Goal: Find specific page/section: Find specific page/section

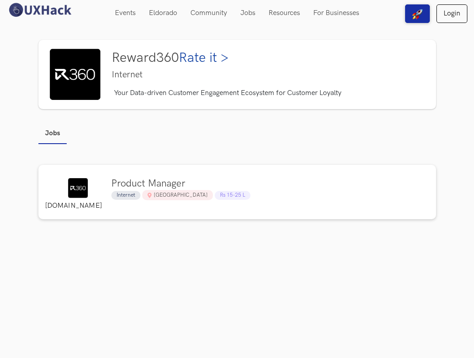
click at [84, 76] on img at bounding box center [75, 75] width 52 height 52
click at [414, 14] on img "submit" at bounding box center [417, 14] width 11 height 11
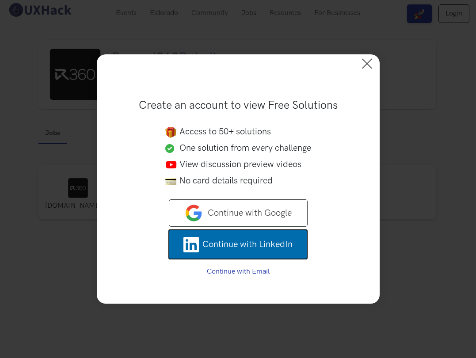
click at [254, 245] on span "Continue with LinkedIn" at bounding box center [247, 244] width 90 height 13
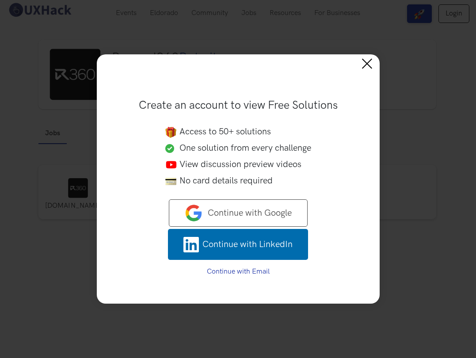
click at [369, 67] on button at bounding box center [369, 63] width 19 height 19
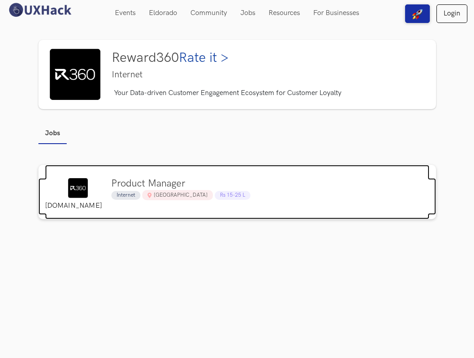
drag, startPoint x: 77, startPoint y: 72, endPoint x: 85, endPoint y: 206, distance: 134.5
click at [85, 206] on label "[DOMAIN_NAME]" at bounding box center [71, 205] width 53 height 9
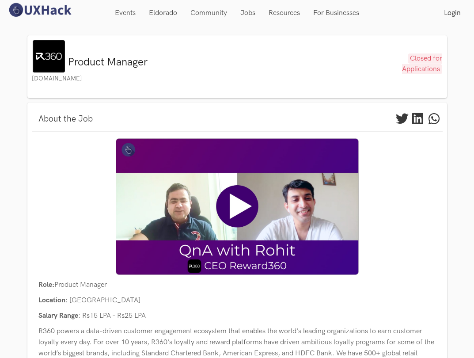
click at [53, 51] on img at bounding box center [48, 56] width 33 height 33
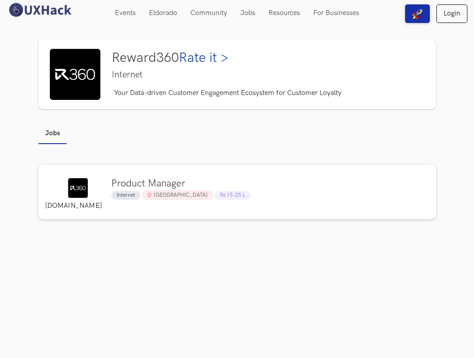
click at [86, 84] on img at bounding box center [75, 75] width 52 height 52
